Goal: Task Accomplishment & Management: Use online tool/utility

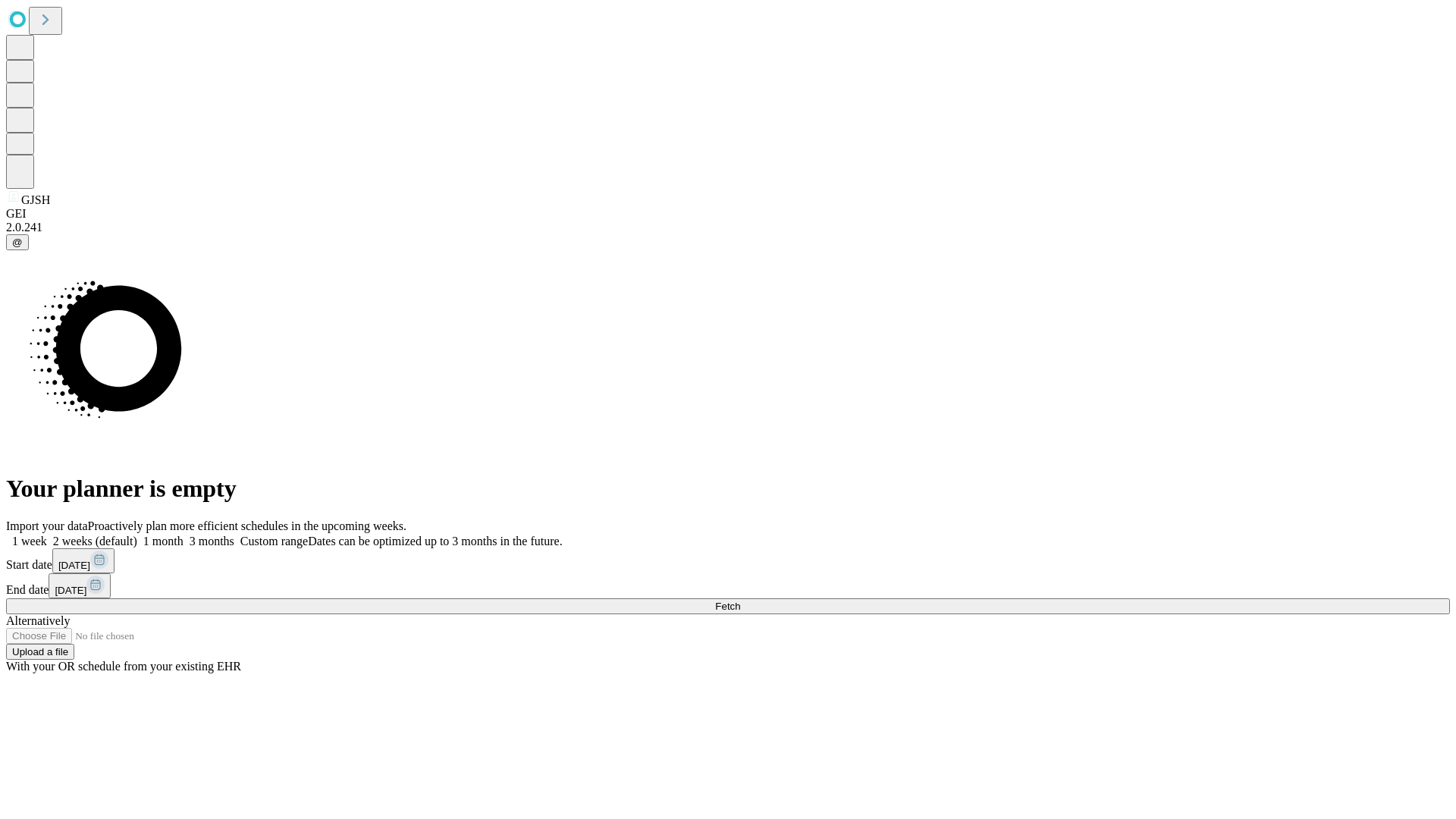
click at [740, 601] on span "Fetch" at bounding box center [727, 607] width 25 height 11
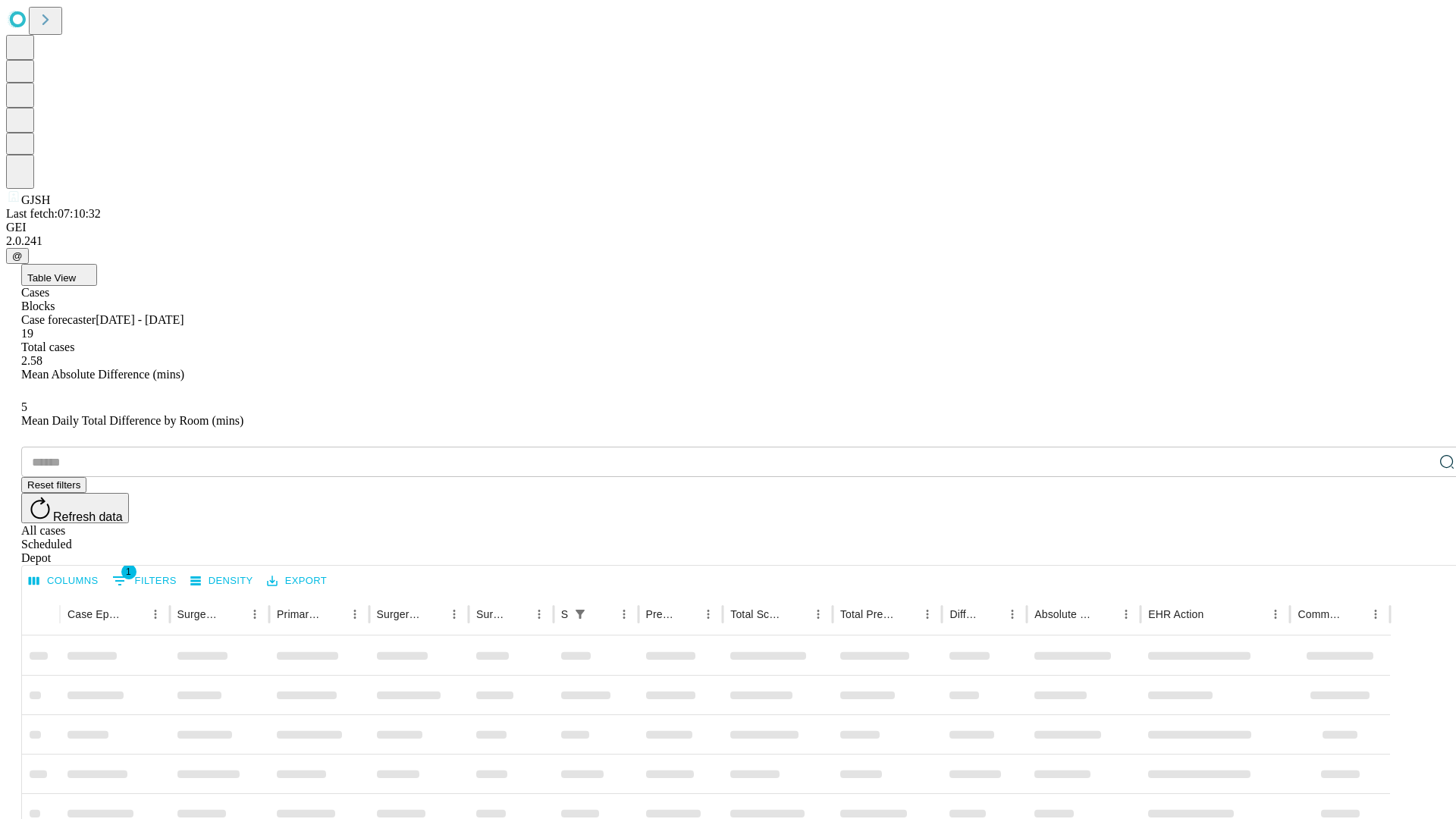
click at [1416, 551] on div "Depot" at bounding box center [743, 558] width 1444 height 14
